Goal: Find contact information: Find contact information

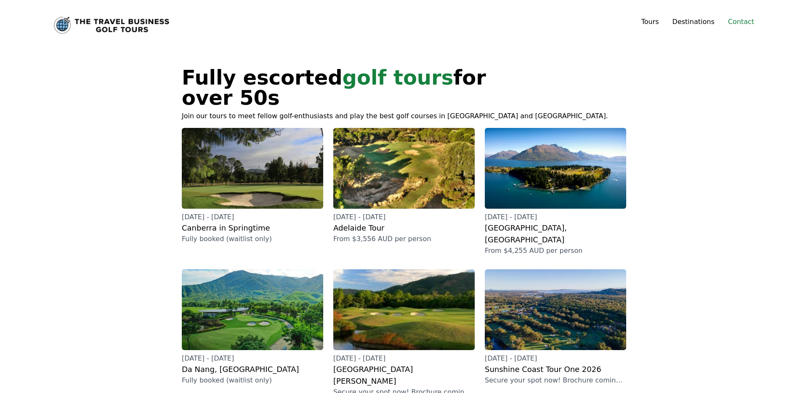
click at [748, 21] on link "Contact" at bounding box center [741, 22] width 26 height 10
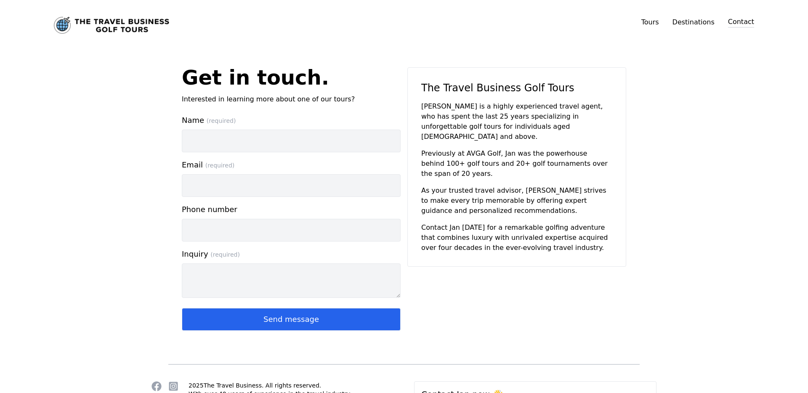
click at [423, 114] on p "[PERSON_NAME] is a highly experienced travel agent, who has spent the last 25 y…" at bounding box center [516, 121] width 191 height 40
drag, startPoint x: 422, startPoint y: 108, endPoint x: 456, endPoint y: 102, distance: 34.5
click at [456, 102] on p "[PERSON_NAME] is a highly experienced travel agent, who has spent the last 25 y…" at bounding box center [516, 121] width 191 height 40
copy p "[PERSON_NAME]"
click at [746, 24] on link "Contact" at bounding box center [741, 22] width 26 height 11
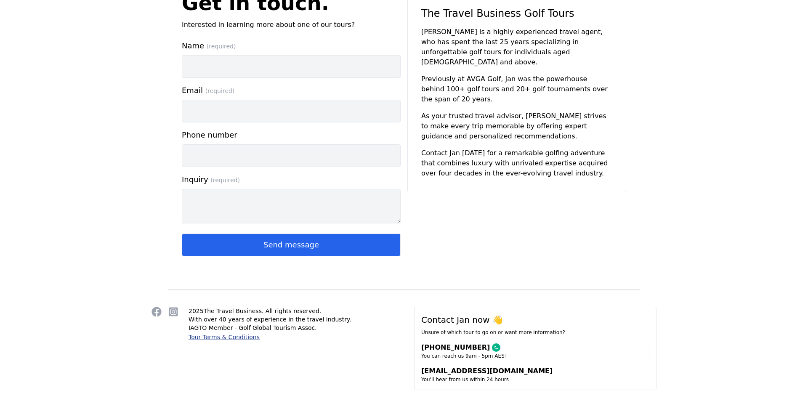
scroll to position [78, 0]
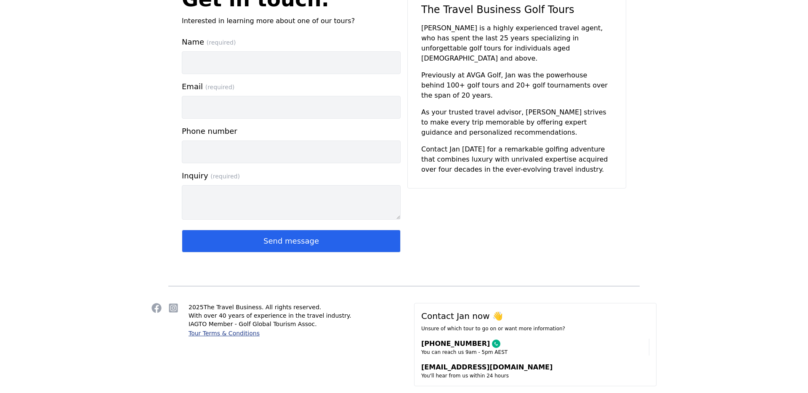
click at [223, 336] on link "Tour Terms & Conditions" at bounding box center [224, 333] width 71 height 7
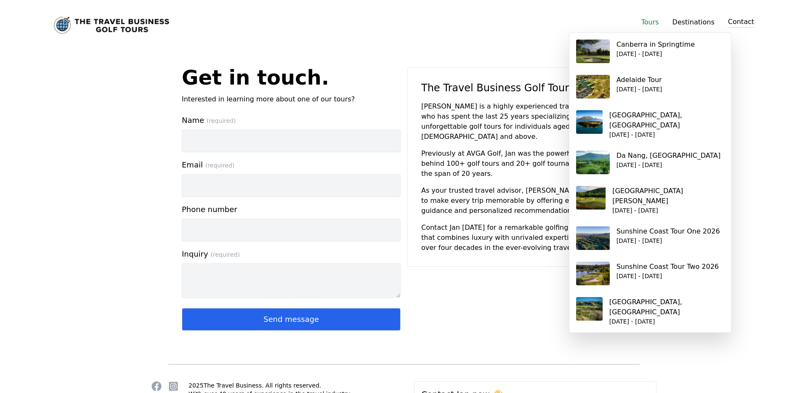
click at [648, 19] on link "Tours" at bounding box center [651, 22] width 18 height 8
